Goal: Information Seeking & Learning: Learn about a topic

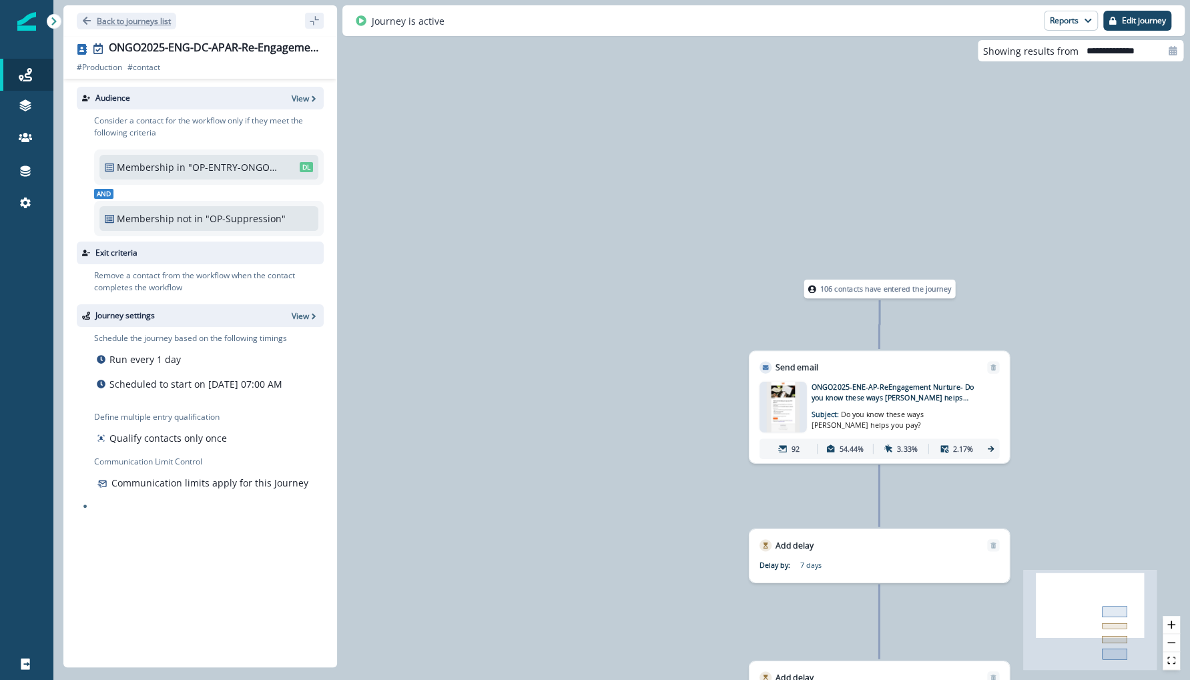
click at [142, 25] on p "Back to journeys list" at bounding box center [134, 20] width 74 height 11
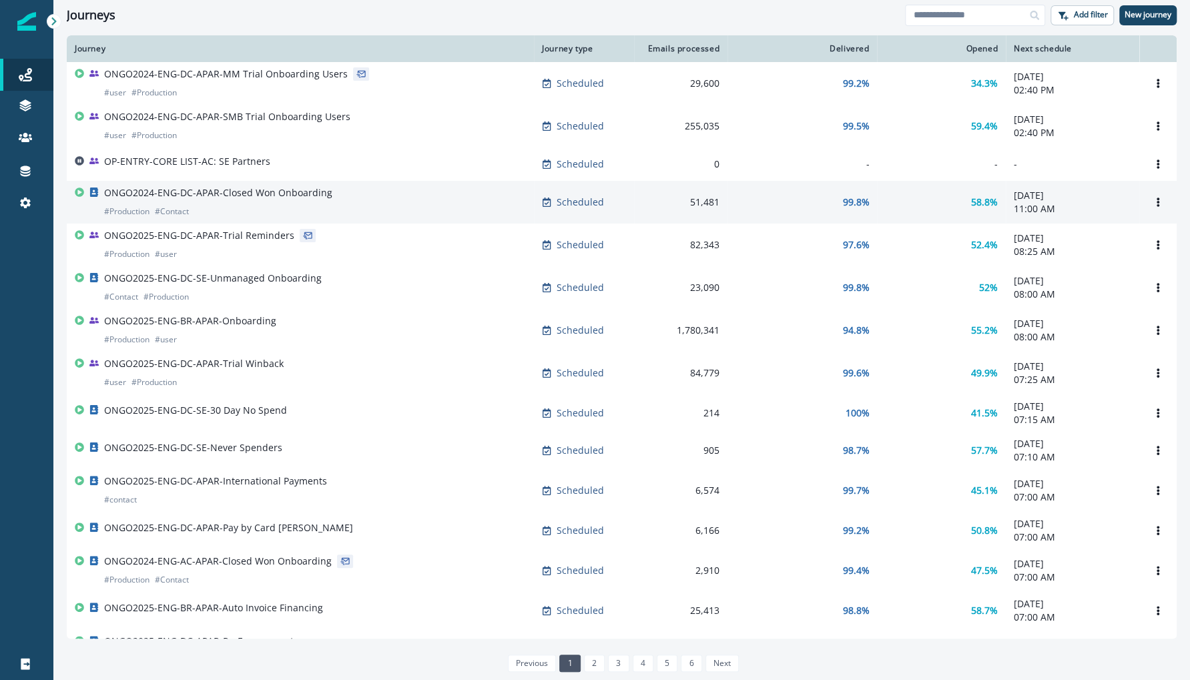
click at [309, 192] on p "ONGO2024-ENG-DC-APAR-Closed Won Onboarding" at bounding box center [218, 192] width 228 height 13
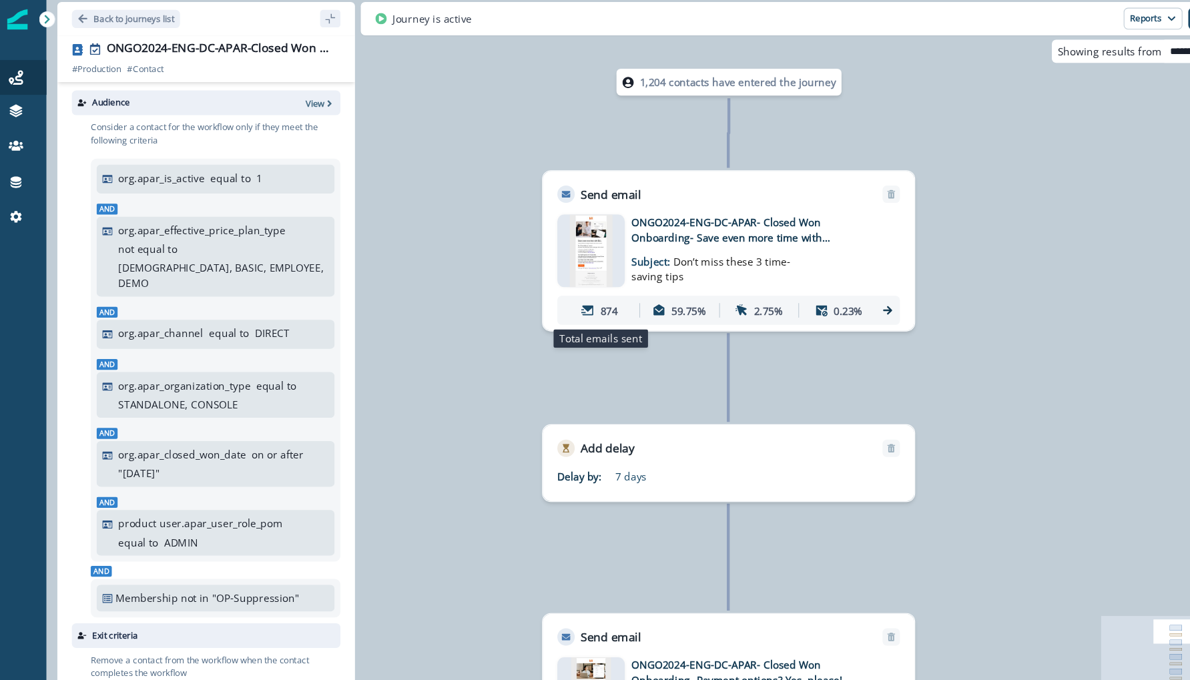
click at [560, 294] on div "874" at bounding box center [562, 288] width 67 height 25
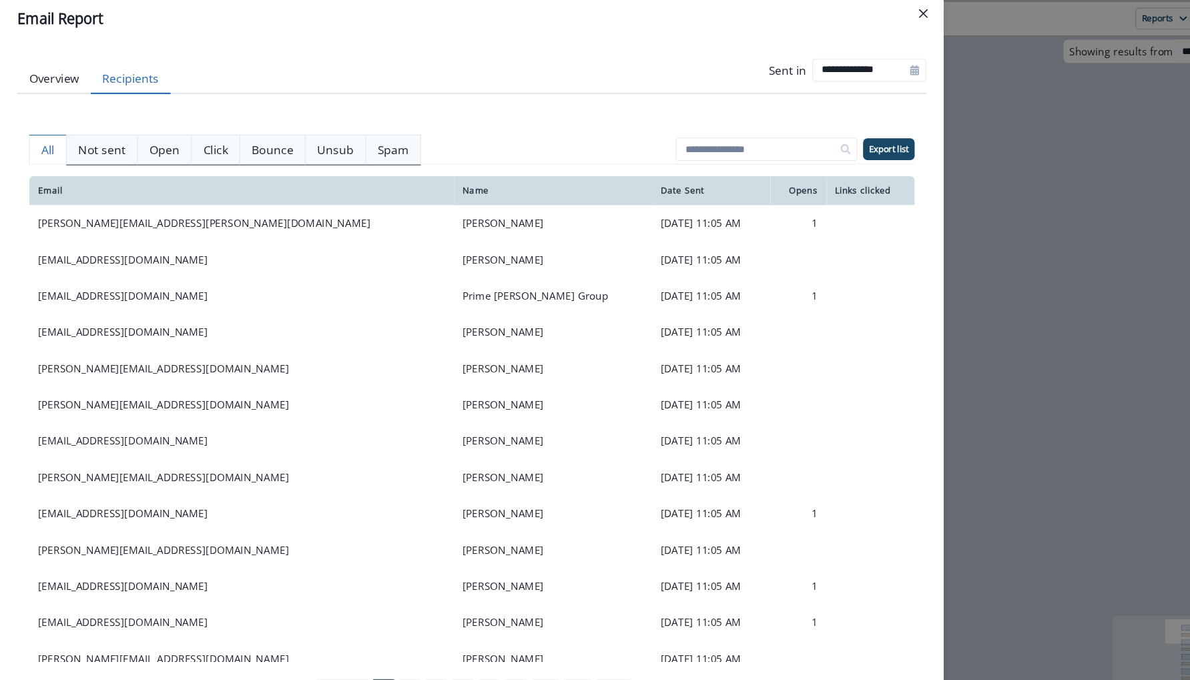
click at [124, 74] on button "Recipients" at bounding box center [119, 76] width 73 height 28
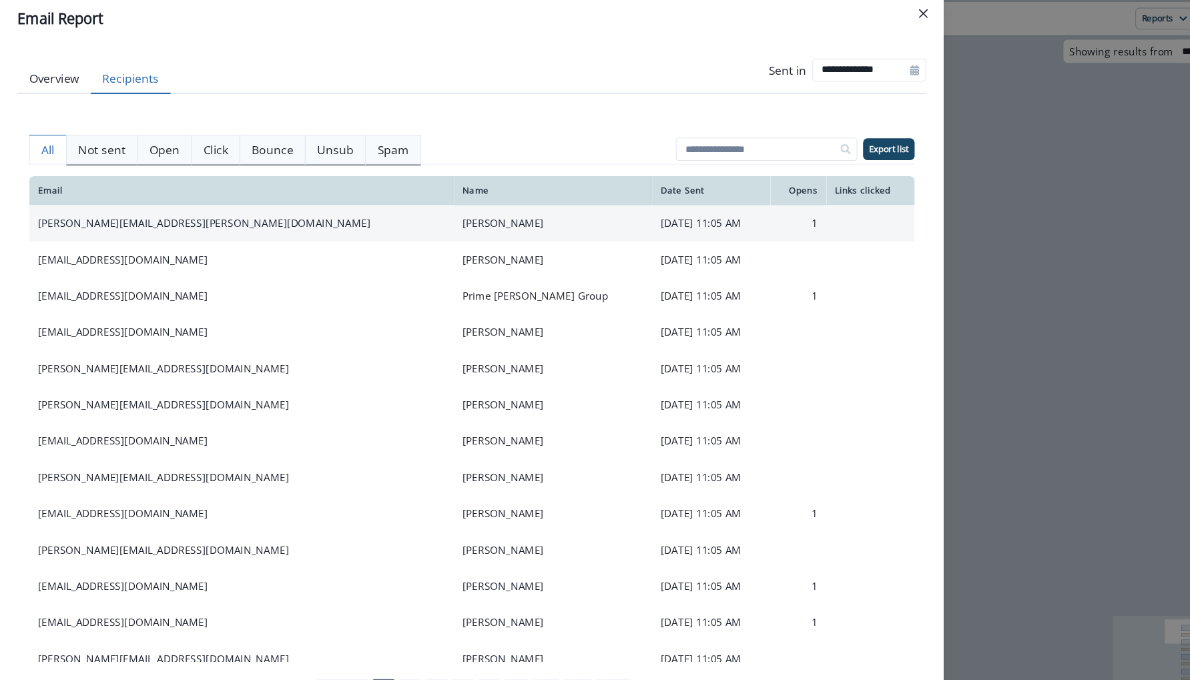
click at [122, 204] on td "[PERSON_NAME][EMAIL_ADDRESS][PERSON_NAME][DOMAIN_NAME]" at bounding box center [222, 208] width 390 height 33
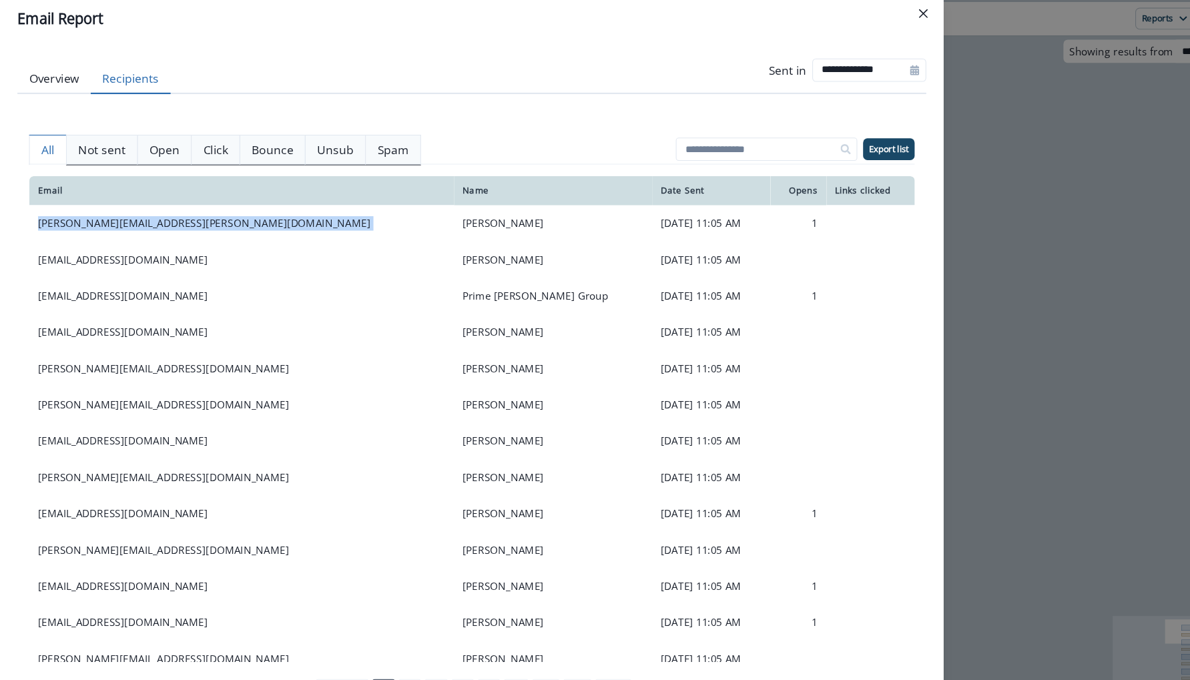
copy td "[PERSON_NAME][EMAIL_ADDRESS][PERSON_NAME][DOMAIN_NAME]"
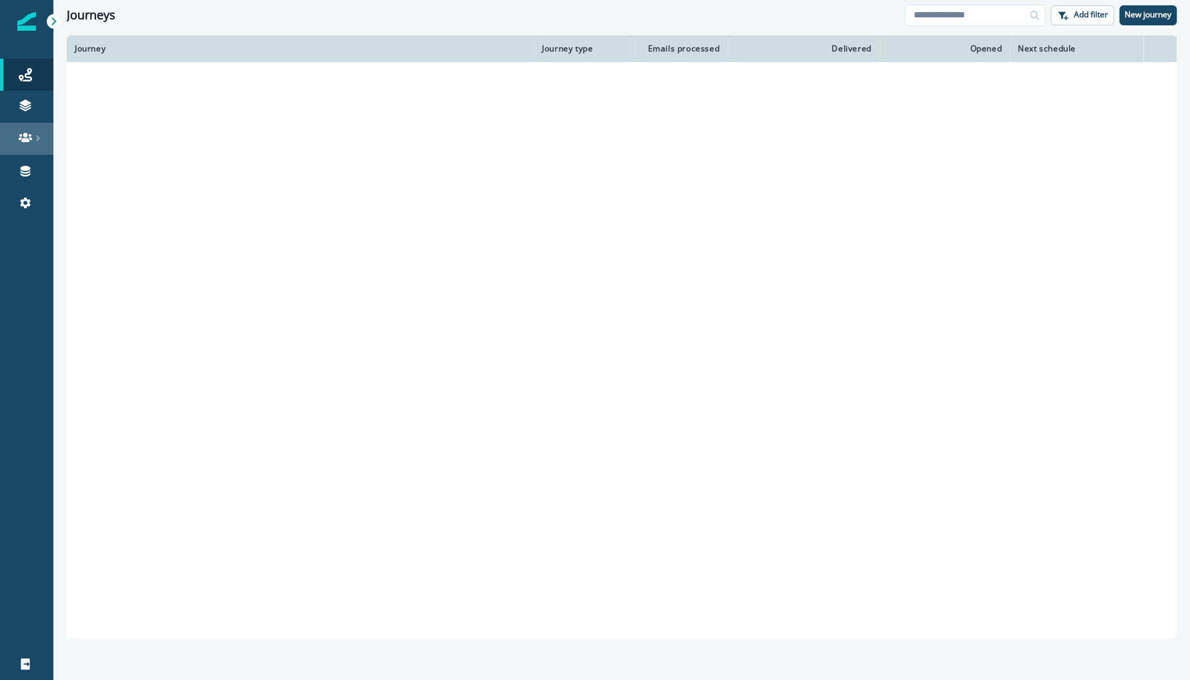
click at [35, 131] on div at bounding box center [26, 137] width 43 height 13
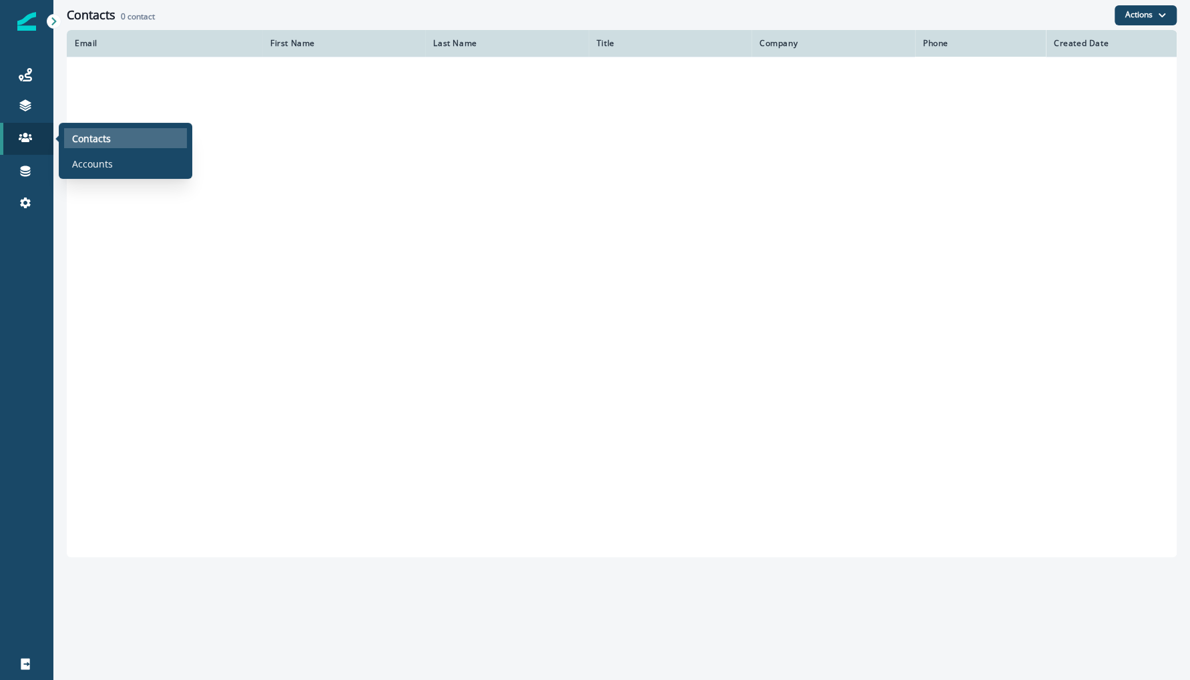
click at [93, 138] on p "Contacts" at bounding box center [91, 138] width 39 height 14
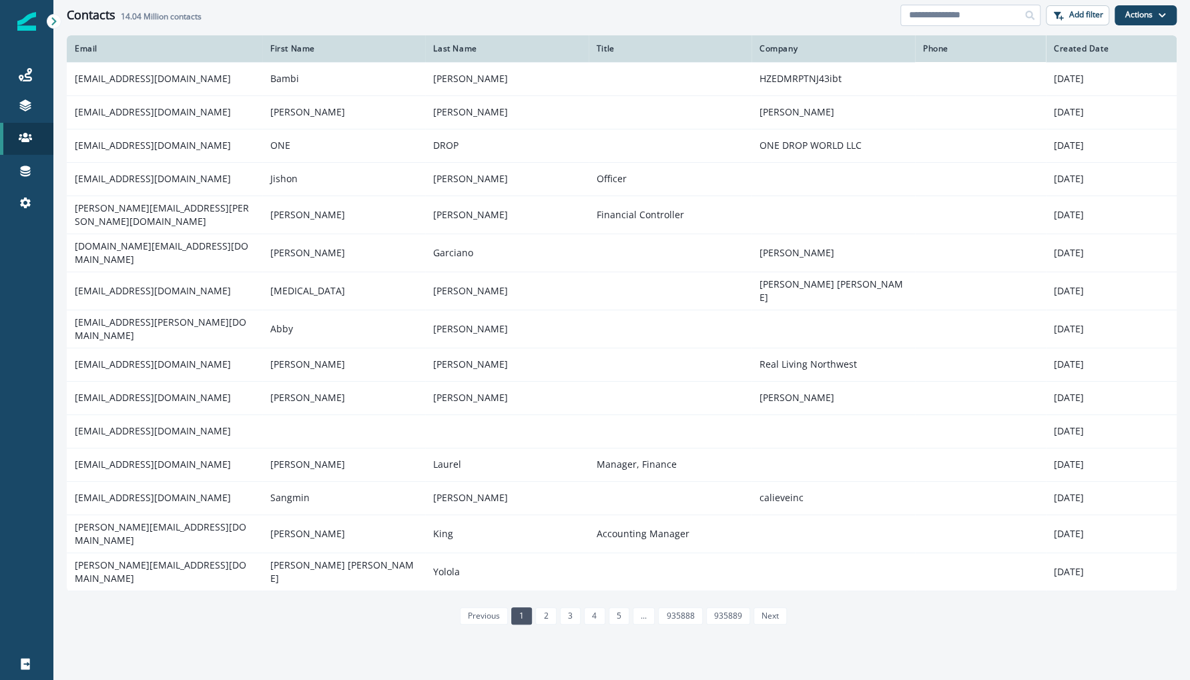
click at [1002, 13] on input at bounding box center [970, 15] width 140 height 21
paste input "**********"
type input "**********"
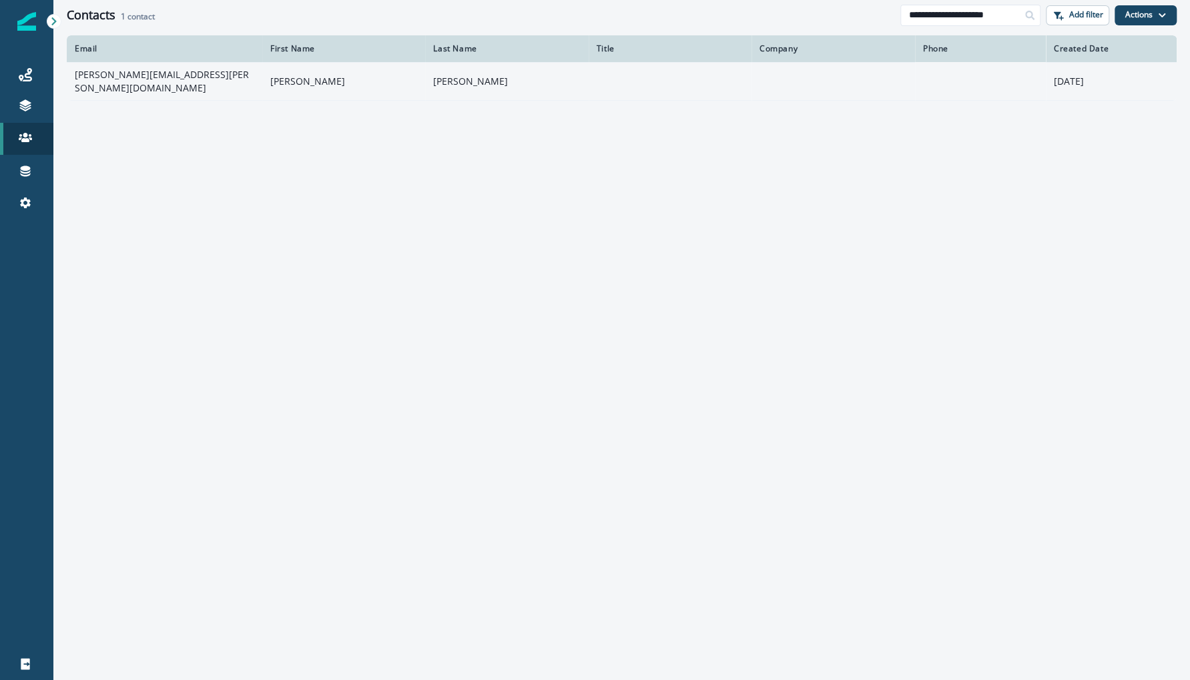
click at [172, 84] on td "[PERSON_NAME][EMAIL_ADDRESS][PERSON_NAME][DOMAIN_NAME]" at bounding box center [165, 81] width 196 height 38
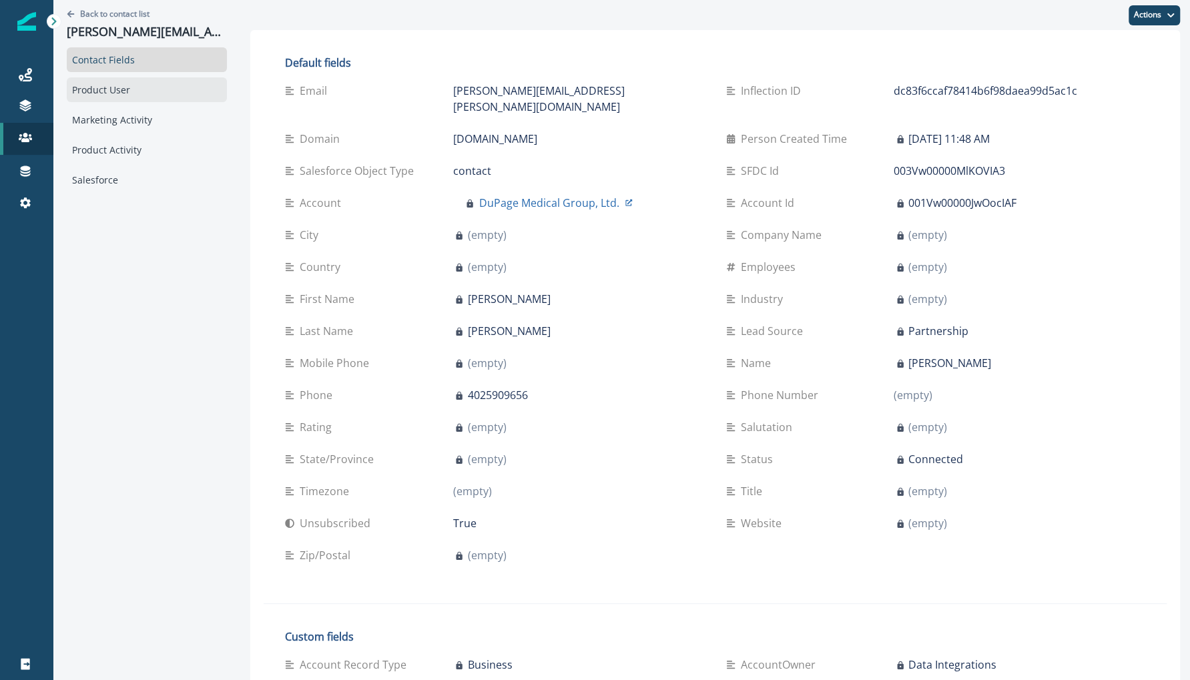
click at [170, 87] on div "Product User" at bounding box center [147, 89] width 160 height 25
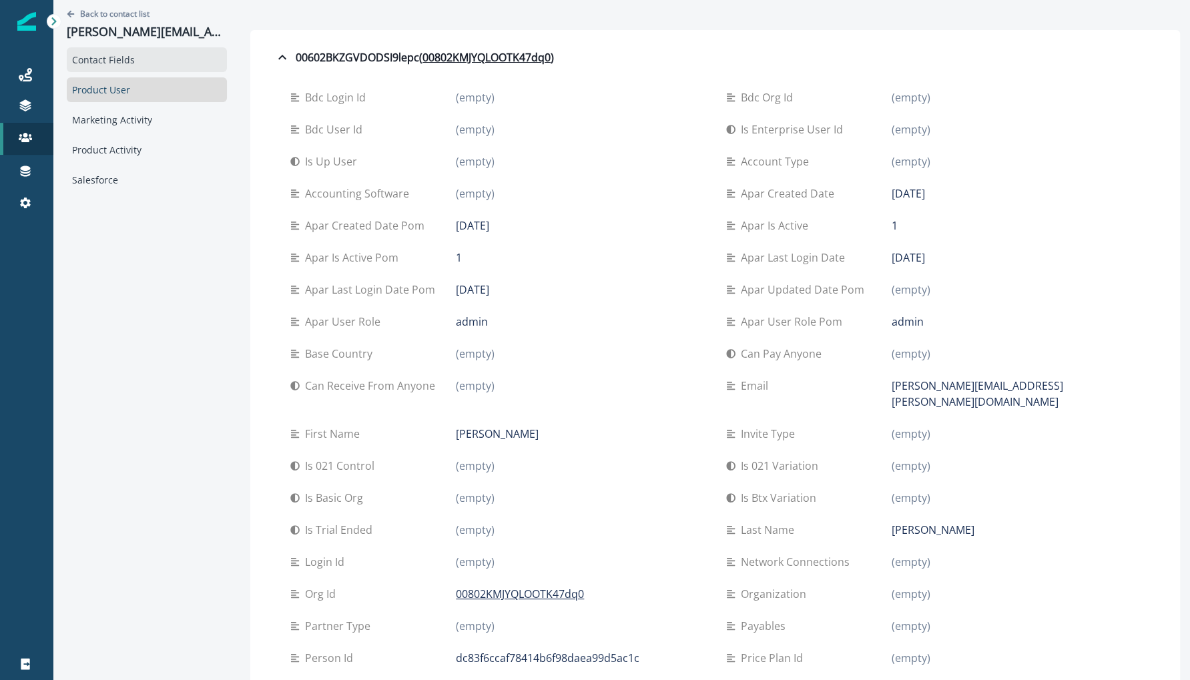
click at [146, 57] on div "Contact Fields" at bounding box center [147, 59] width 160 height 25
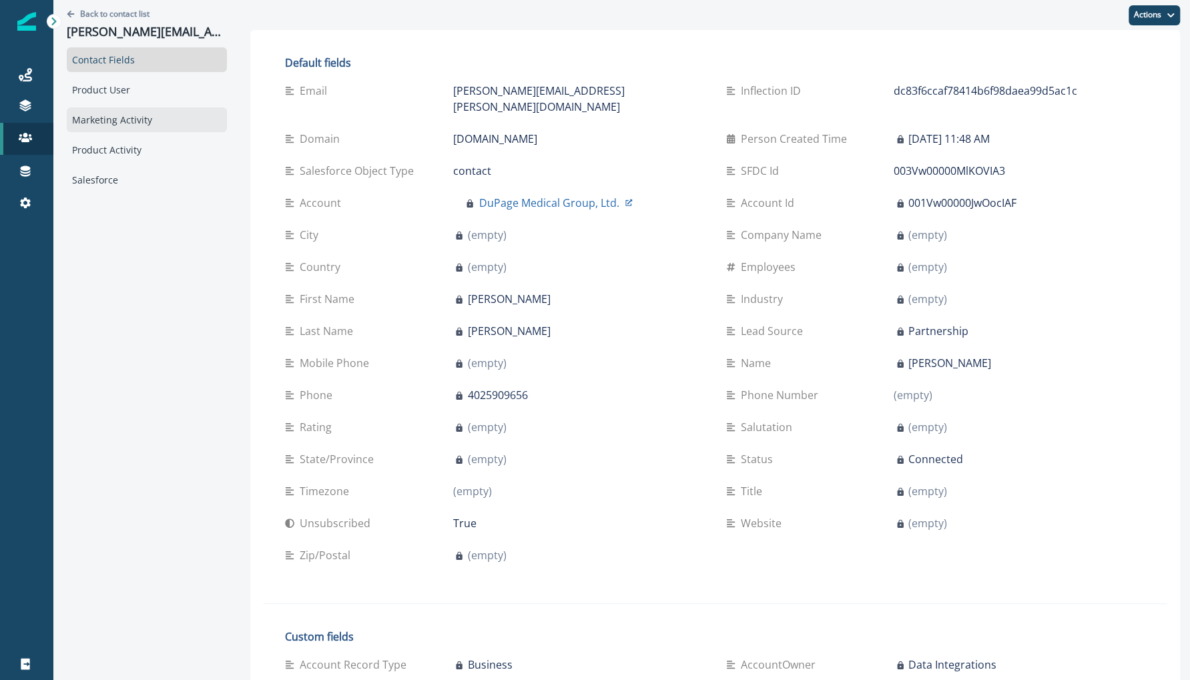
click at [139, 120] on div "Marketing Activity" at bounding box center [147, 119] width 160 height 25
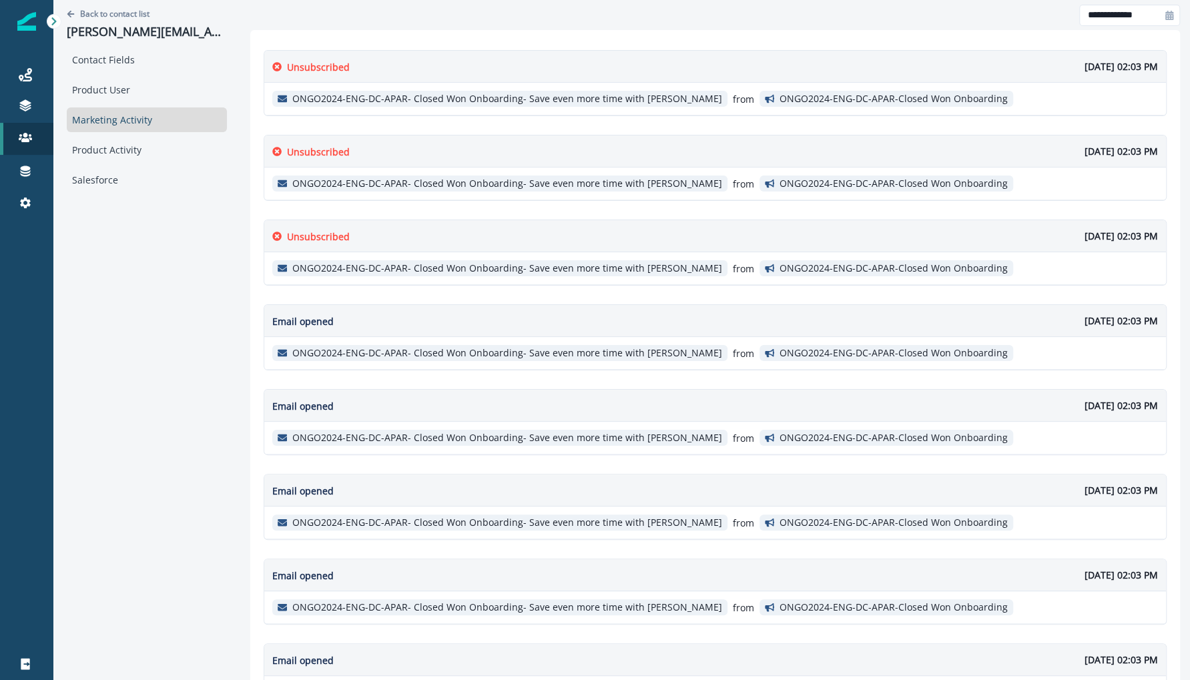
drag, startPoint x: 150, startPoint y: 52, endPoint x: 276, endPoint y: 69, distance: 128.0
click at [276, 69] on div "**********" at bounding box center [621, 683] width 1137 height 1367
click at [1163, 13] on div at bounding box center [1169, 15] width 21 height 21
select select "*"
select select "****"
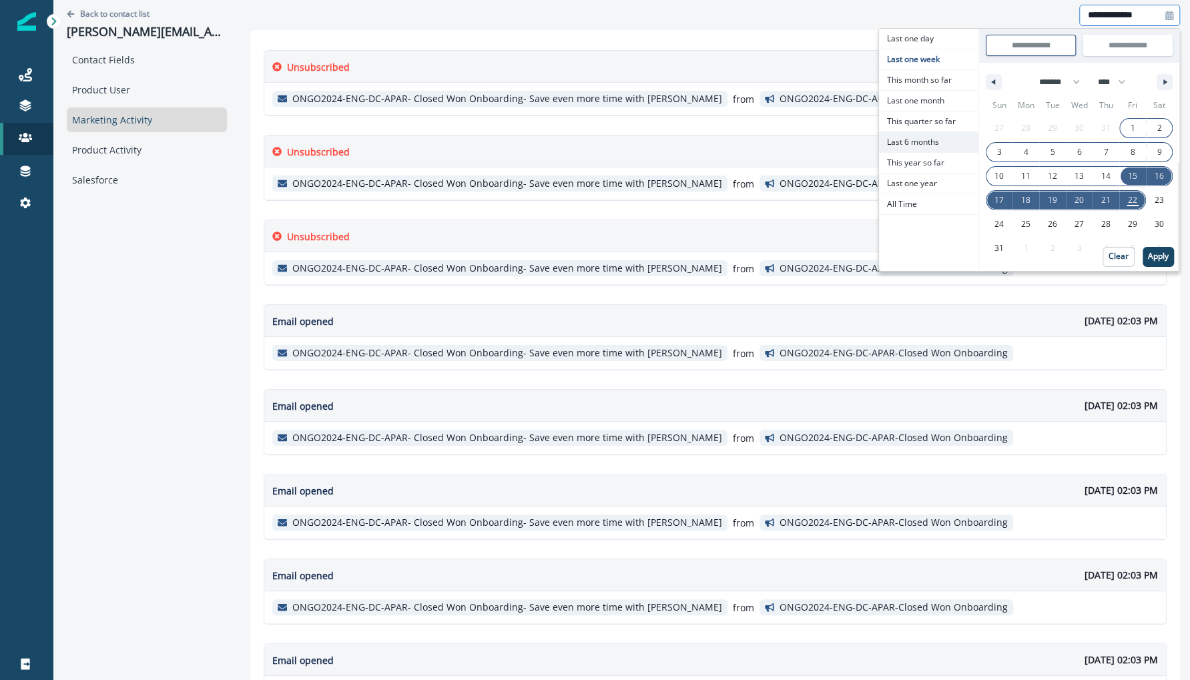
click at [942, 141] on span "Last 6 months" at bounding box center [928, 142] width 99 height 20
type input "**********"
select select "*"
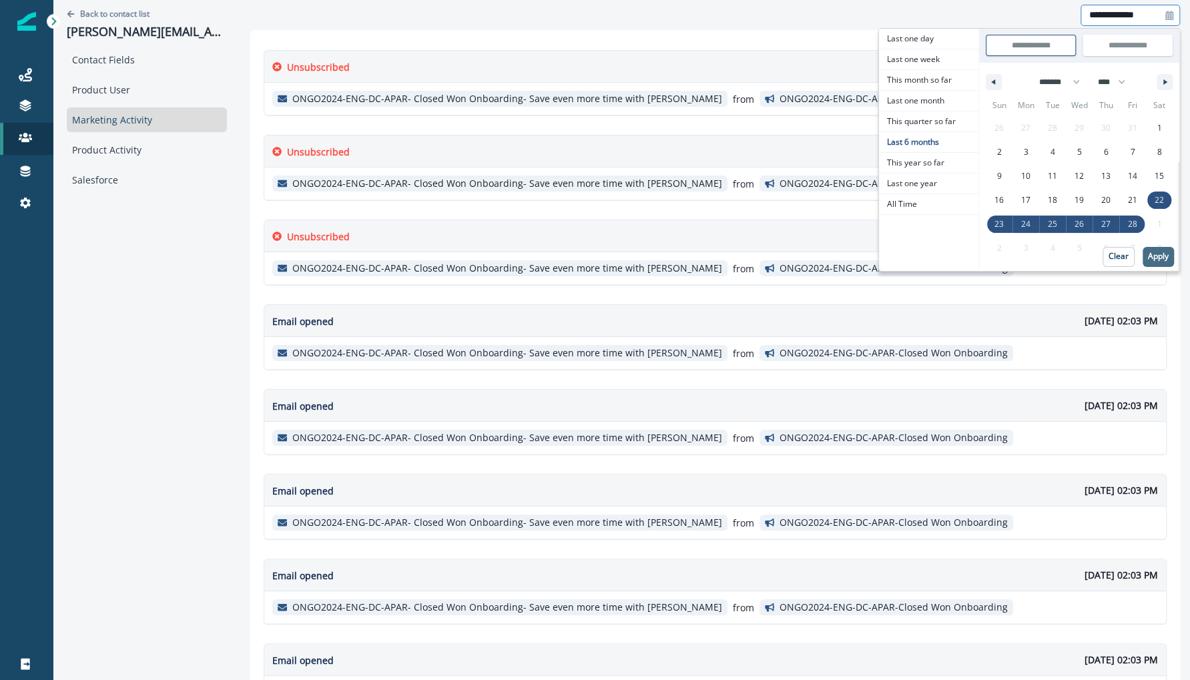
click at [1173, 262] on button "Apply" at bounding box center [1158, 257] width 31 height 20
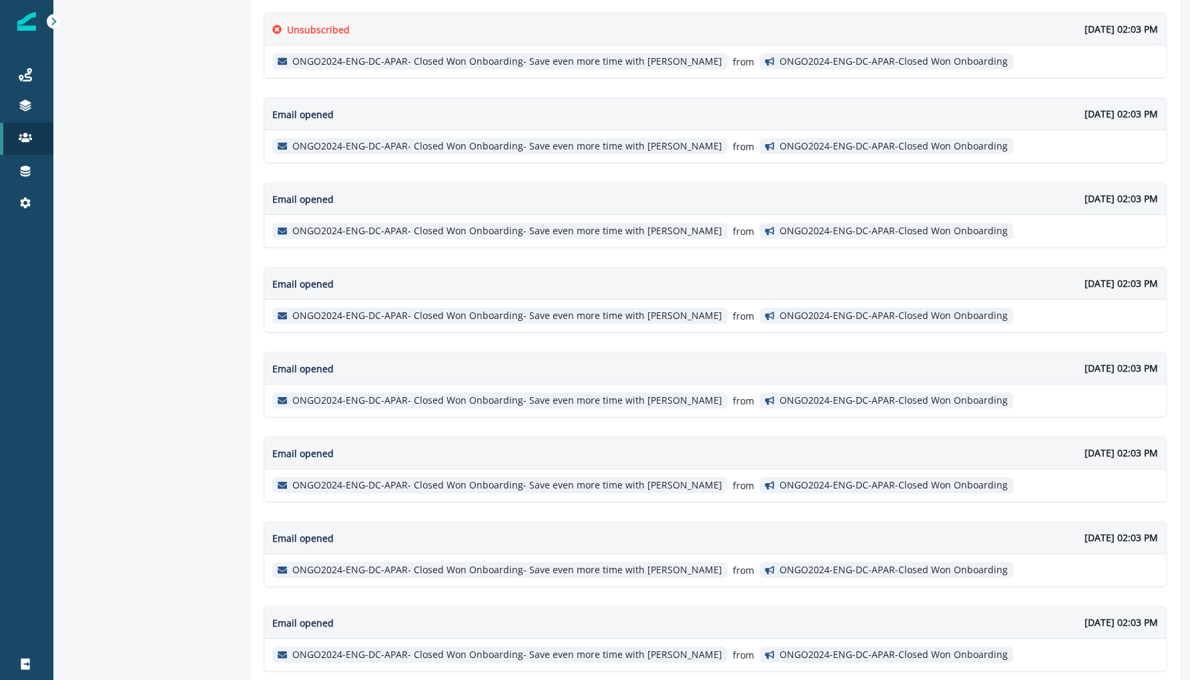
scroll to position [674, 0]
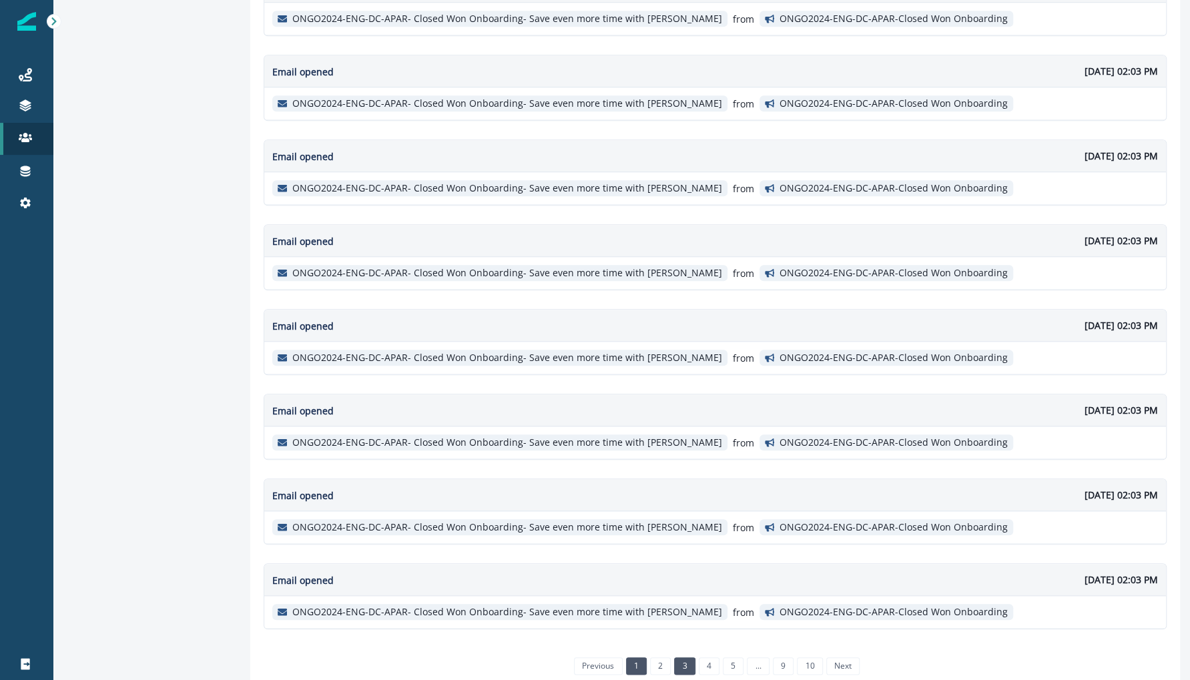
click at [682, 657] on link "3" at bounding box center [684, 665] width 21 height 17
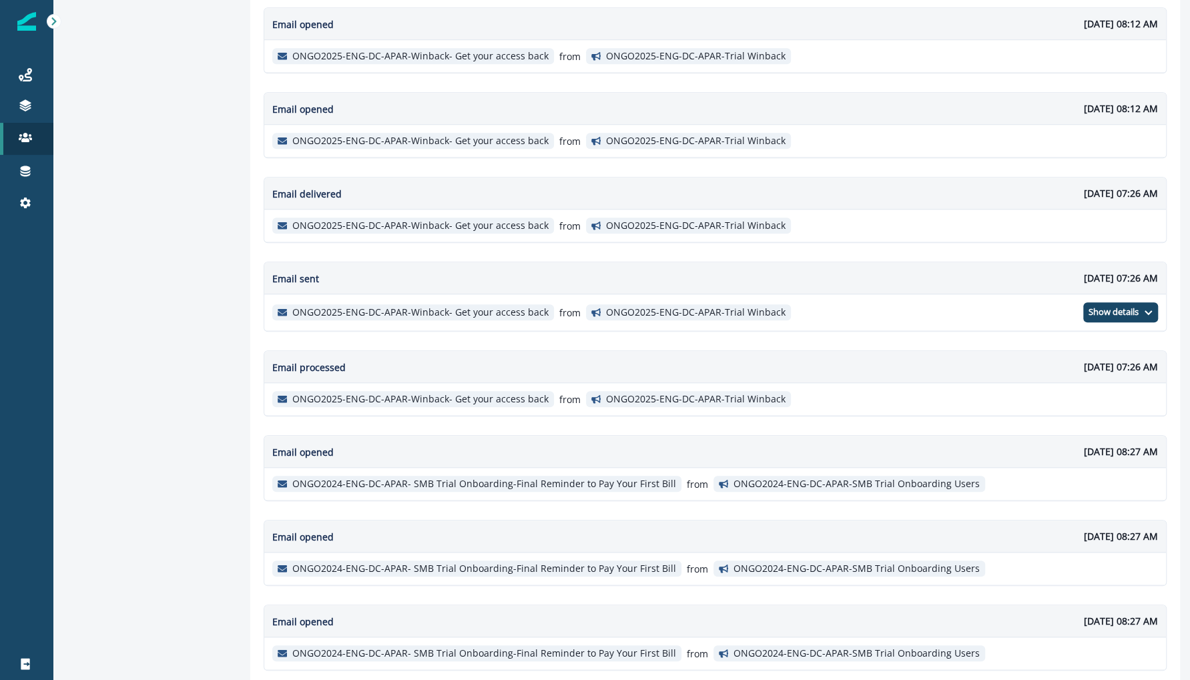
scroll to position [678, 0]
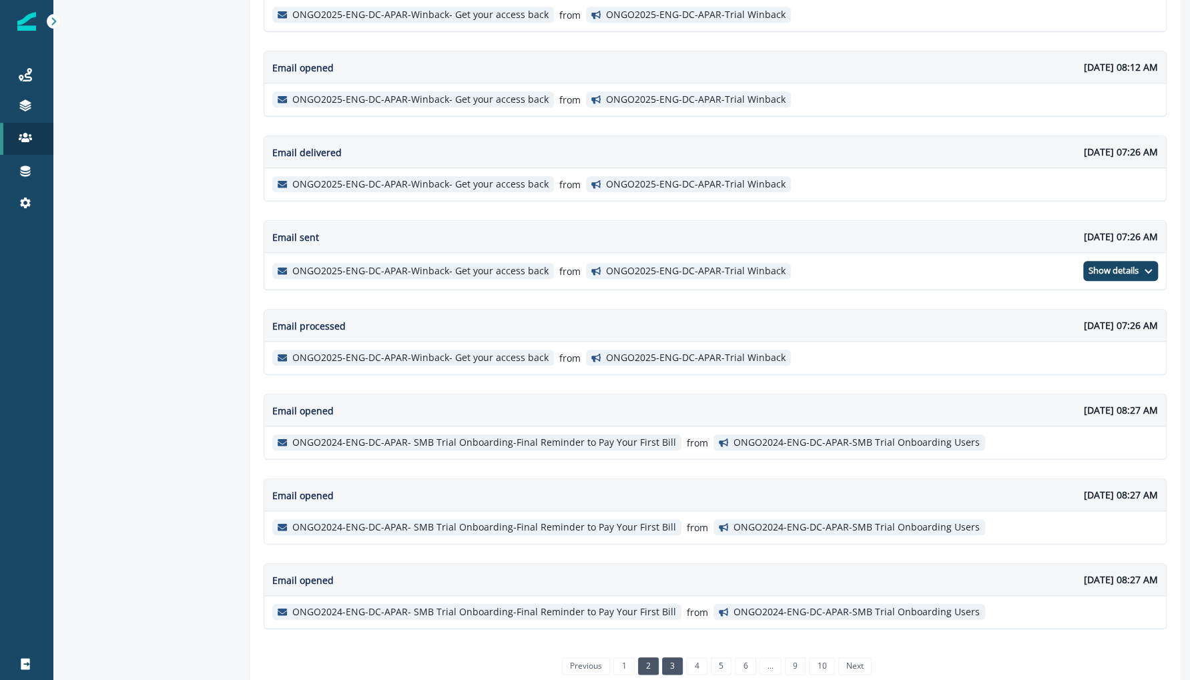
click at [643, 657] on link "2" at bounding box center [648, 665] width 21 height 17
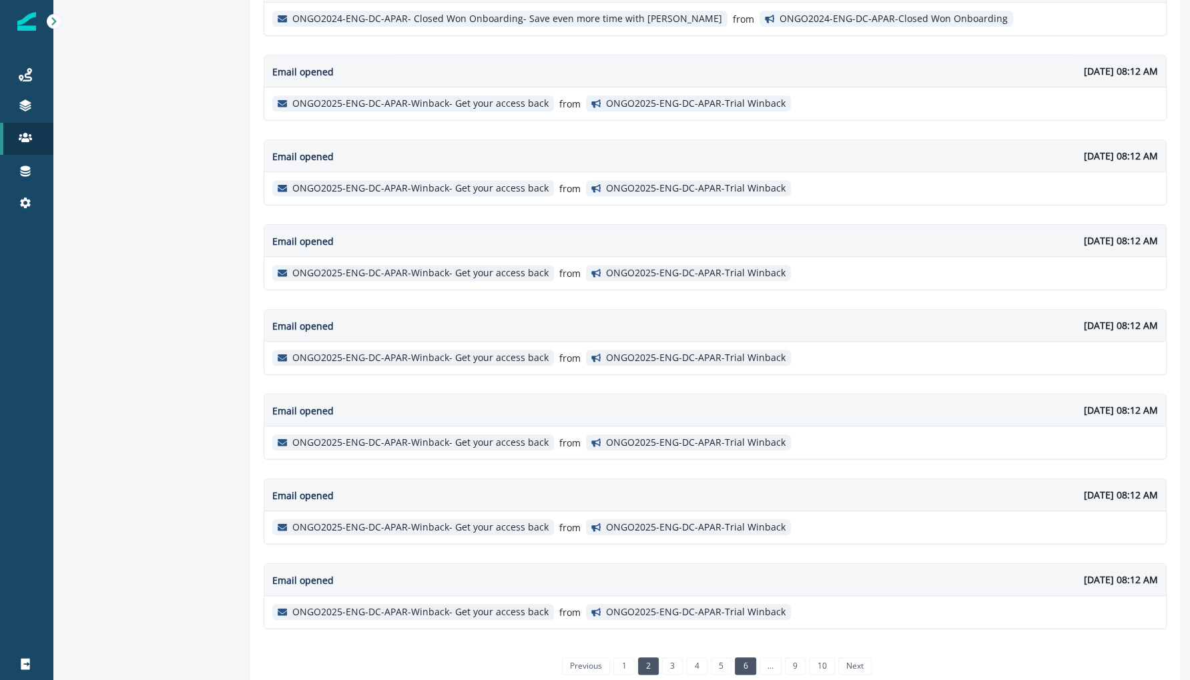
click at [738, 658] on link "6" at bounding box center [745, 665] width 21 height 17
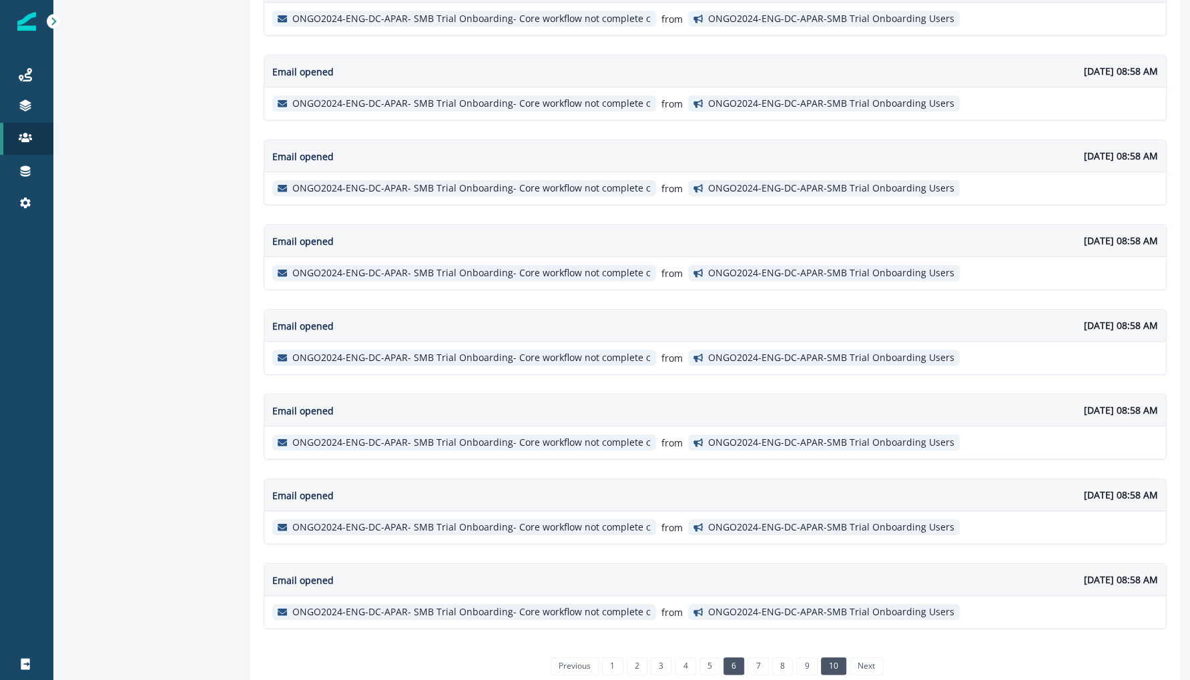
click at [821, 657] on link "10" at bounding box center [833, 665] width 25 height 17
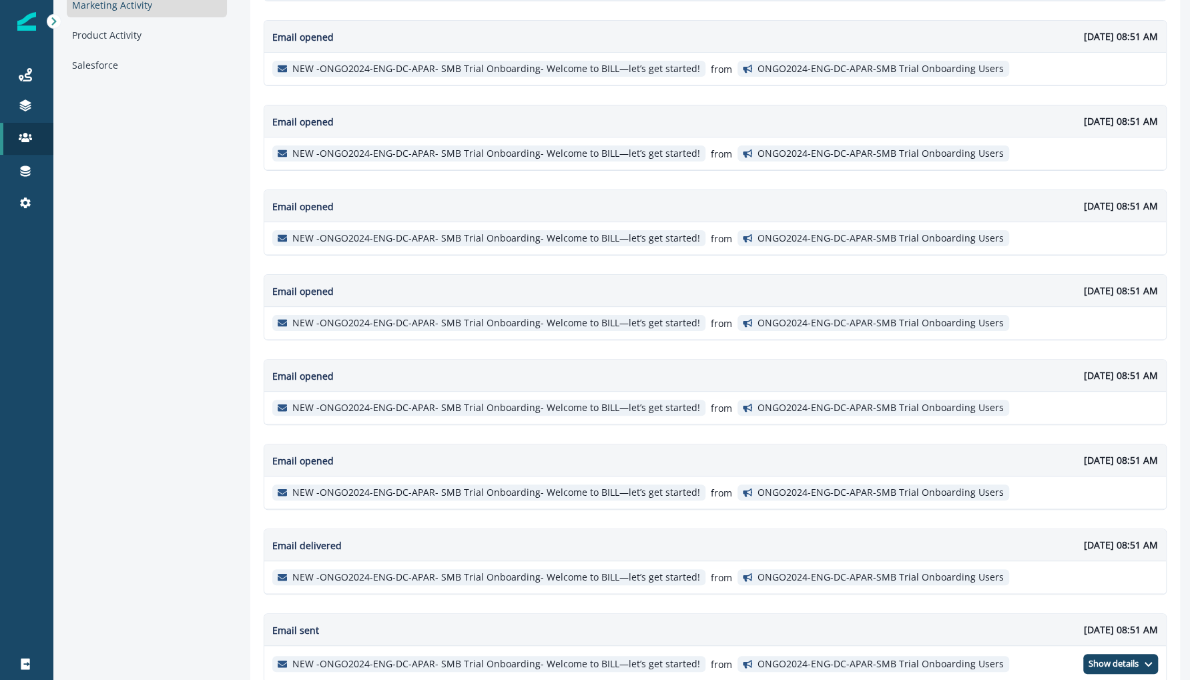
scroll to position [258, 0]
